Goal: Transaction & Acquisition: Purchase product/service

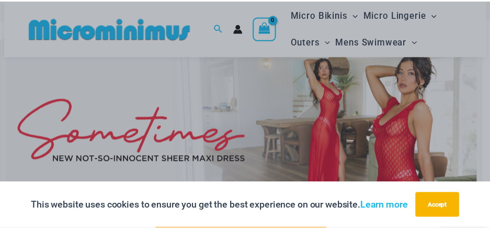
scroll to position [10, 0]
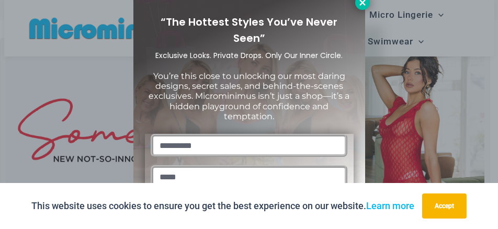
click at [365, 4] on icon at bounding box center [362, 2] width 9 height 9
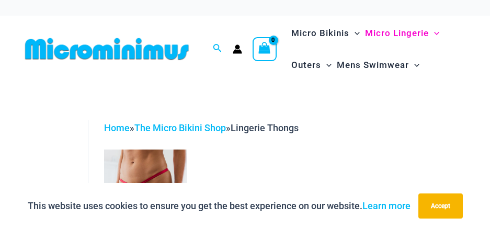
scroll to position [52, 0]
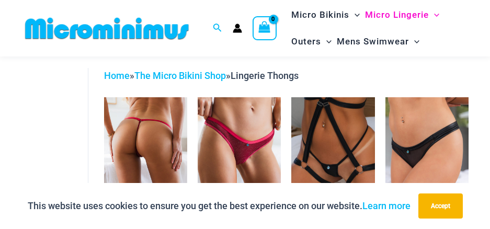
click at [161, 144] on img at bounding box center [145, 159] width 83 height 125
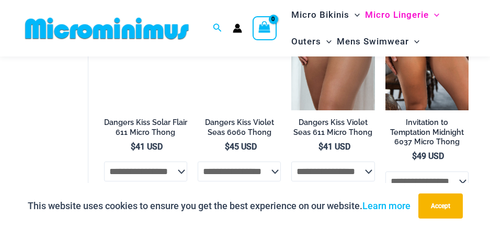
scroll to position [565, 0]
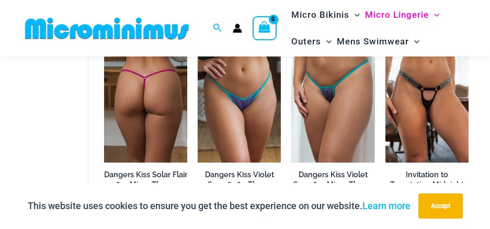
click at [162, 131] on img at bounding box center [145, 99] width 83 height 125
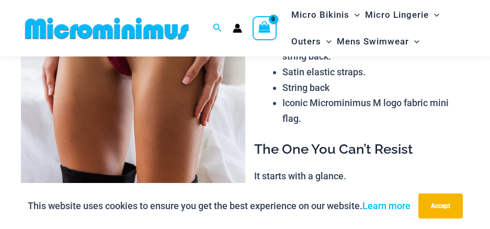
scroll to position [105, 0]
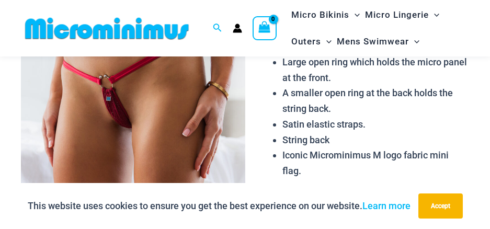
click at [188, 134] on img at bounding box center [133, 151] width 225 height 337
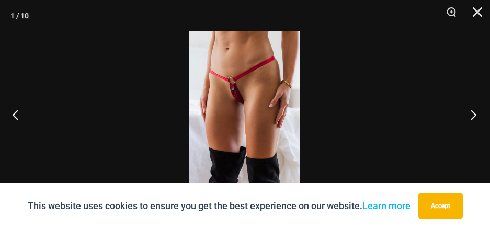
click at [478, 113] on button "Next" at bounding box center [470, 114] width 39 height 52
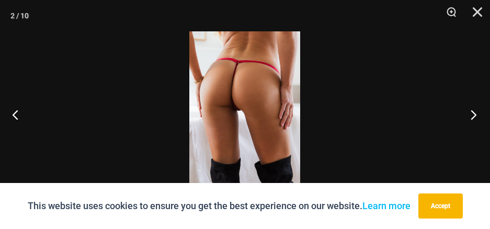
click at [478, 113] on button "Next" at bounding box center [470, 114] width 39 height 52
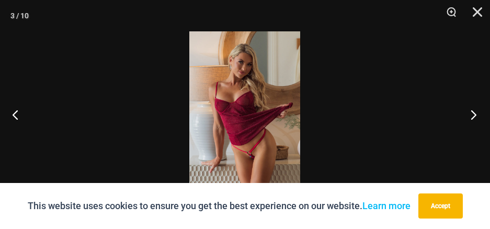
click at [478, 113] on button "Next" at bounding box center [470, 114] width 39 height 52
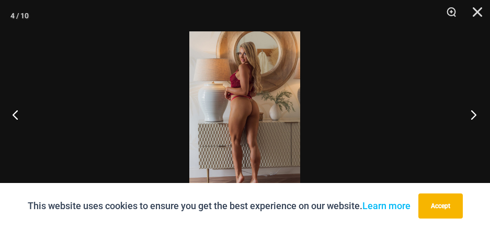
click at [478, 113] on button "Next" at bounding box center [470, 114] width 39 height 52
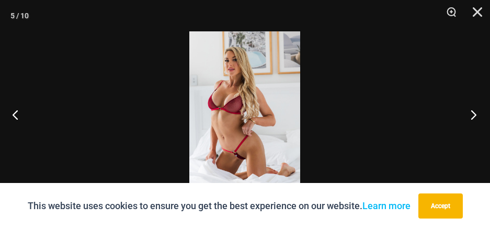
click at [478, 113] on button "Next" at bounding box center [470, 114] width 39 height 52
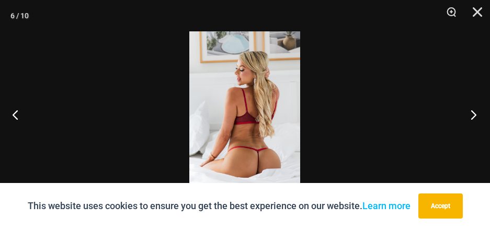
click at [478, 113] on button "Next" at bounding box center [470, 114] width 39 height 52
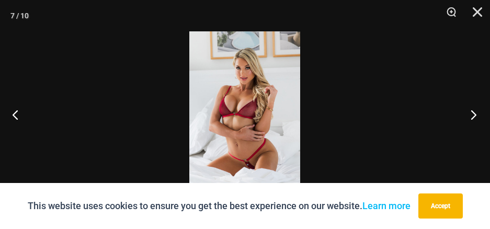
click at [478, 113] on button "Next" at bounding box center [470, 114] width 39 height 52
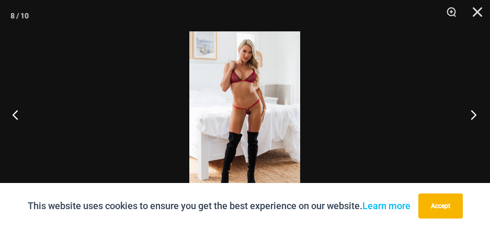
click at [478, 113] on button "Next" at bounding box center [470, 114] width 39 height 52
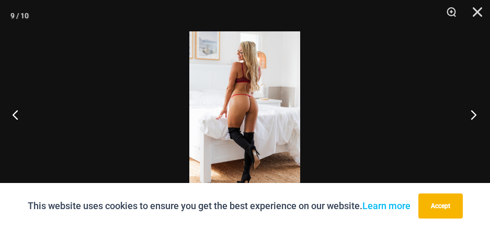
click at [478, 113] on button "Next" at bounding box center [470, 114] width 39 height 52
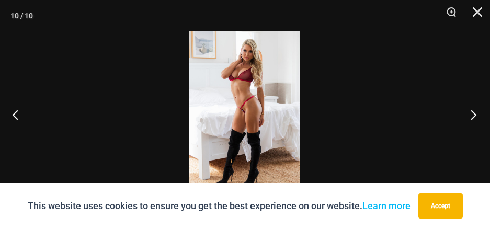
click at [478, 113] on button "Next" at bounding box center [470, 114] width 39 height 52
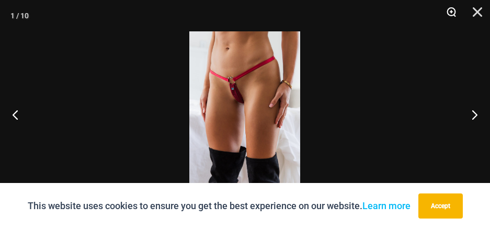
click at [455, 12] on button "Zoom" at bounding box center [448, 15] width 26 height 31
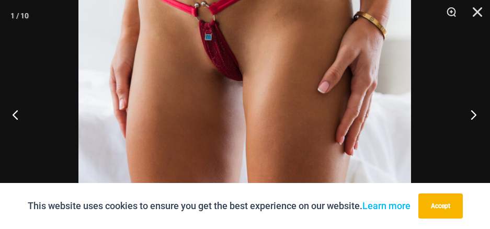
click at [475, 115] on button "Next" at bounding box center [470, 114] width 39 height 52
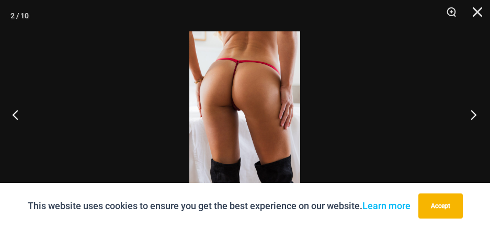
click at [475, 115] on button "Next" at bounding box center [470, 114] width 39 height 52
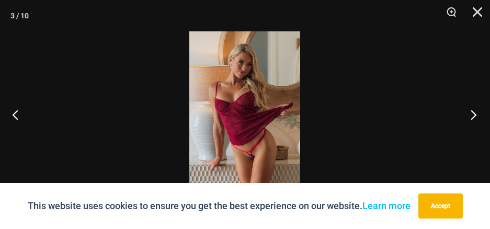
click at [475, 115] on button "Next" at bounding box center [470, 114] width 39 height 52
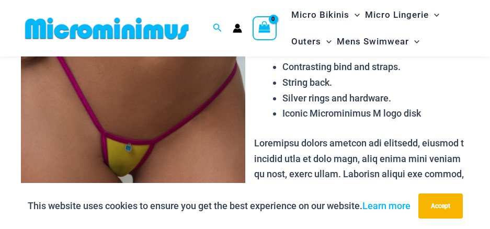
scroll to position [199, 0]
